Goal: Information Seeking & Learning: Learn about a topic

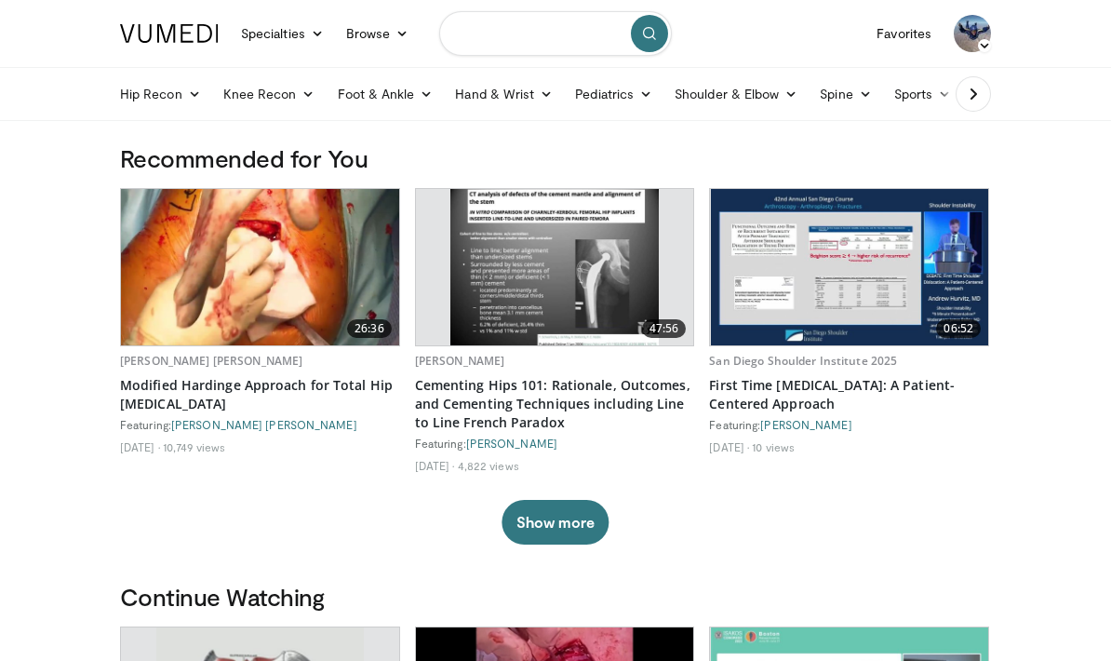
click at [570, 33] on input "Search topics, interventions" at bounding box center [555, 33] width 233 height 45
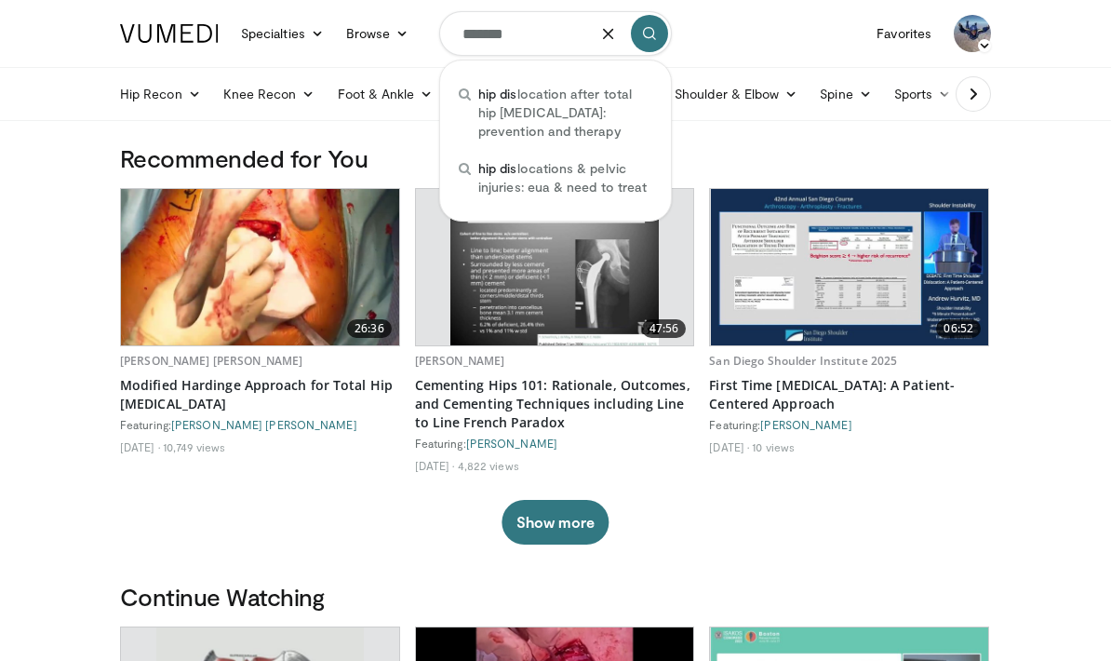
click at [620, 111] on span "hip dis location after total hip arthroplasty: prevention and therapy" at bounding box center [565, 113] width 174 height 56
type input "**********"
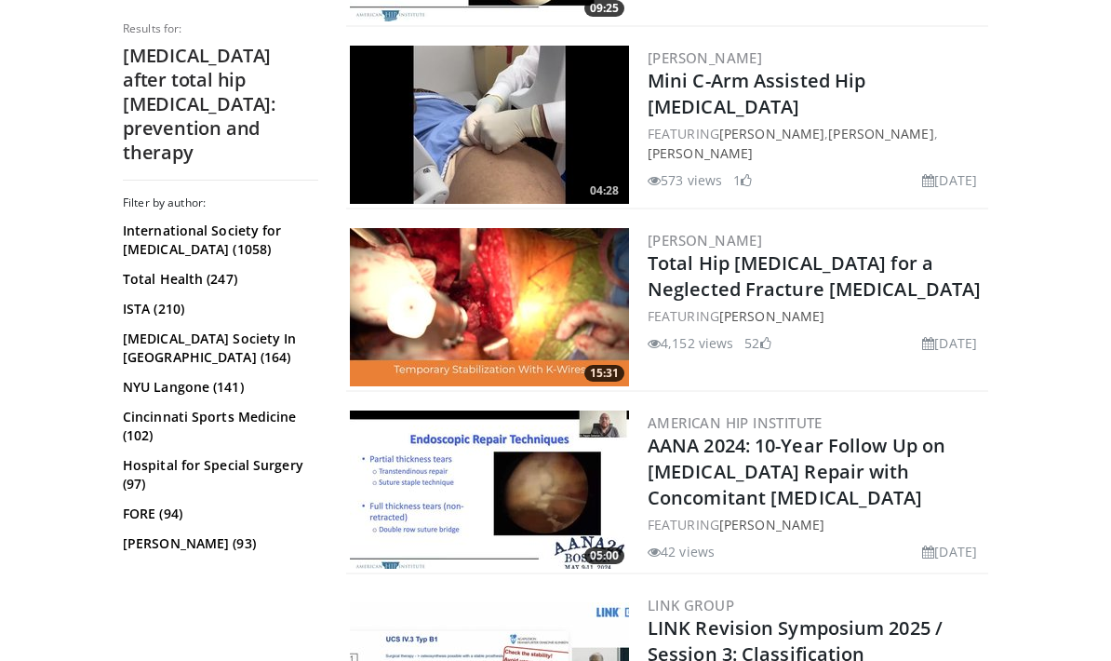
scroll to position [2470, 0]
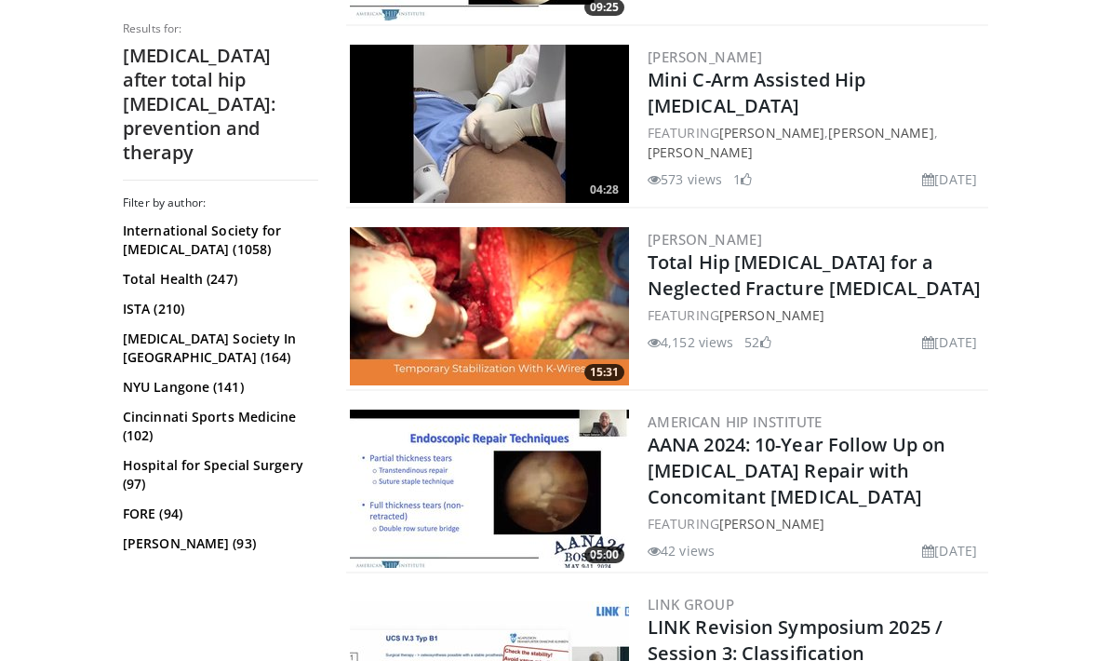
click at [788, 249] on link "Total Hip [MEDICAL_DATA] for a Neglected Fracture [MEDICAL_DATA]" at bounding box center [814, 274] width 333 height 51
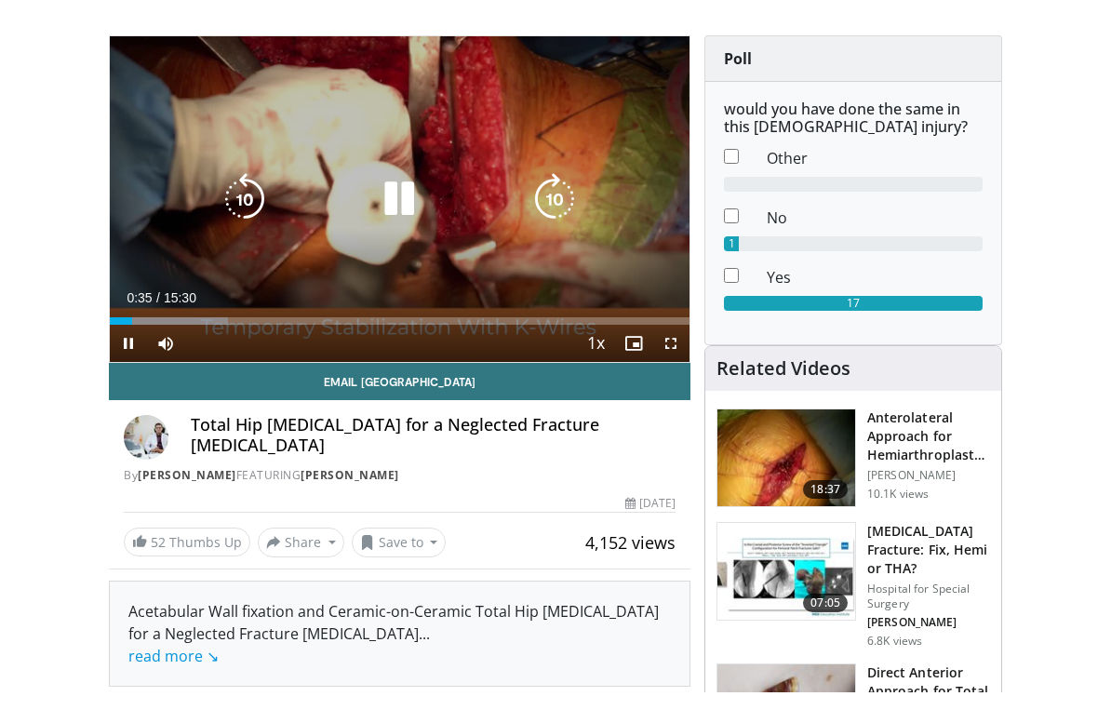
scroll to position [22, 0]
